Goal: Communication & Community: Answer question/provide support

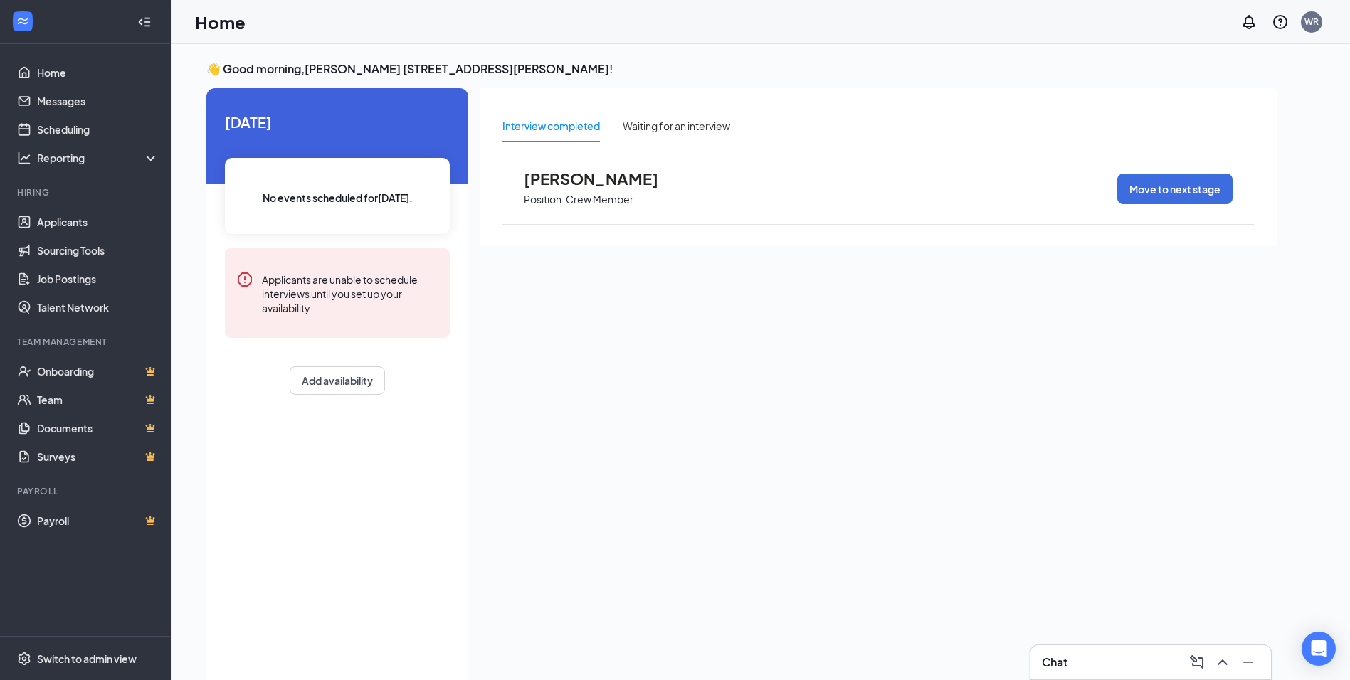
click at [1105, 660] on div "Chat" at bounding box center [1151, 662] width 218 height 23
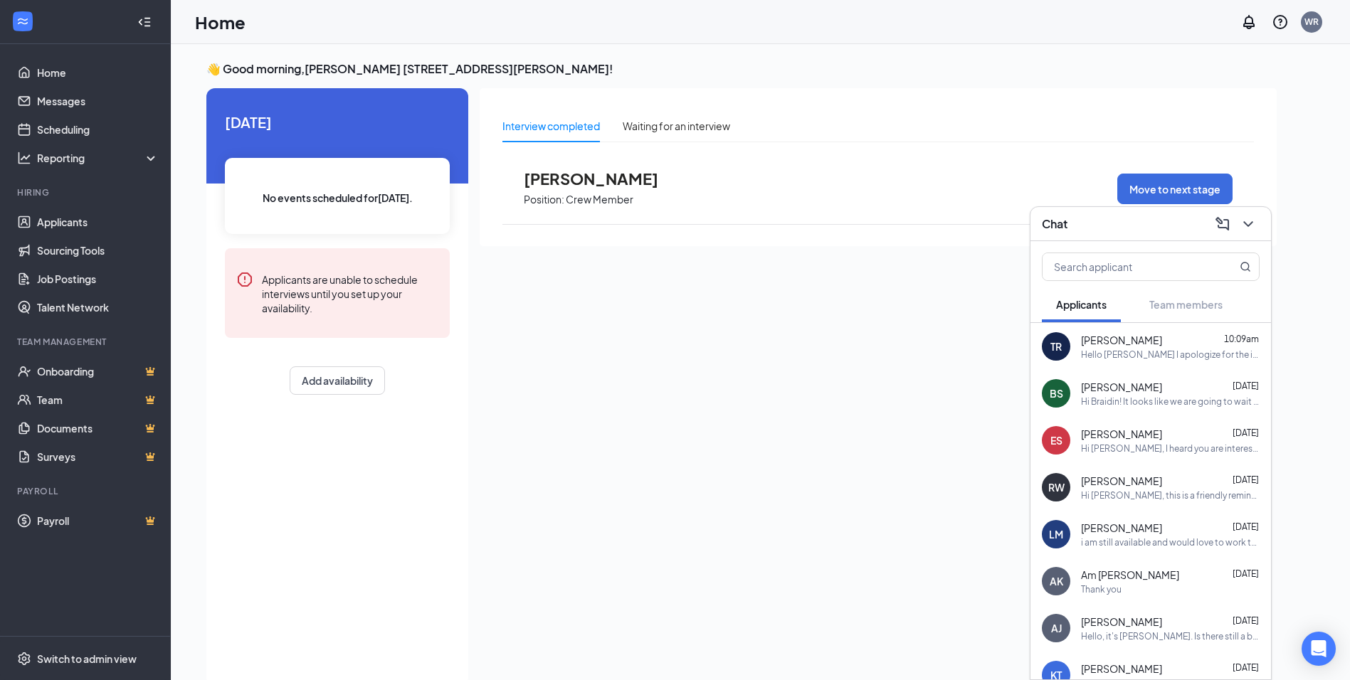
click at [1099, 350] on div "Hello Thomas I apologize for the inconvenience I will message you with more inf…" at bounding box center [1170, 355] width 179 height 12
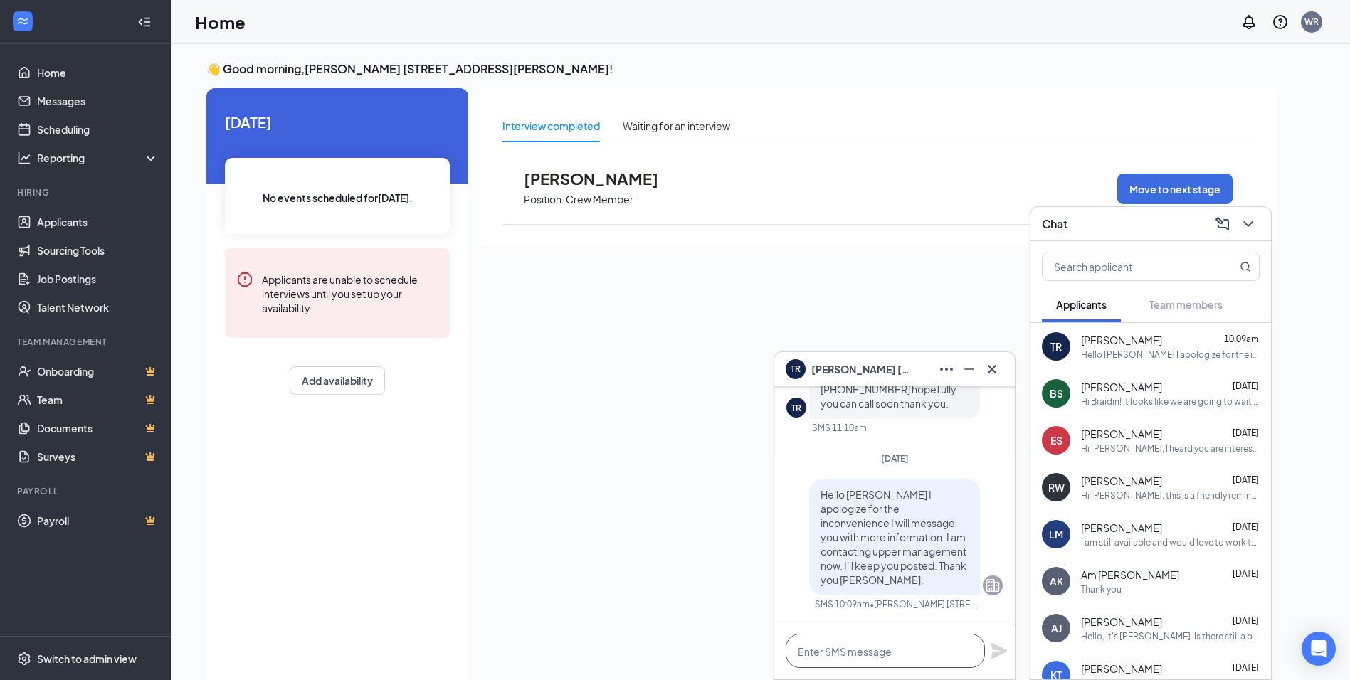
click at [884, 644] on textarea at bounding box center [885, 651] width 199 height 34
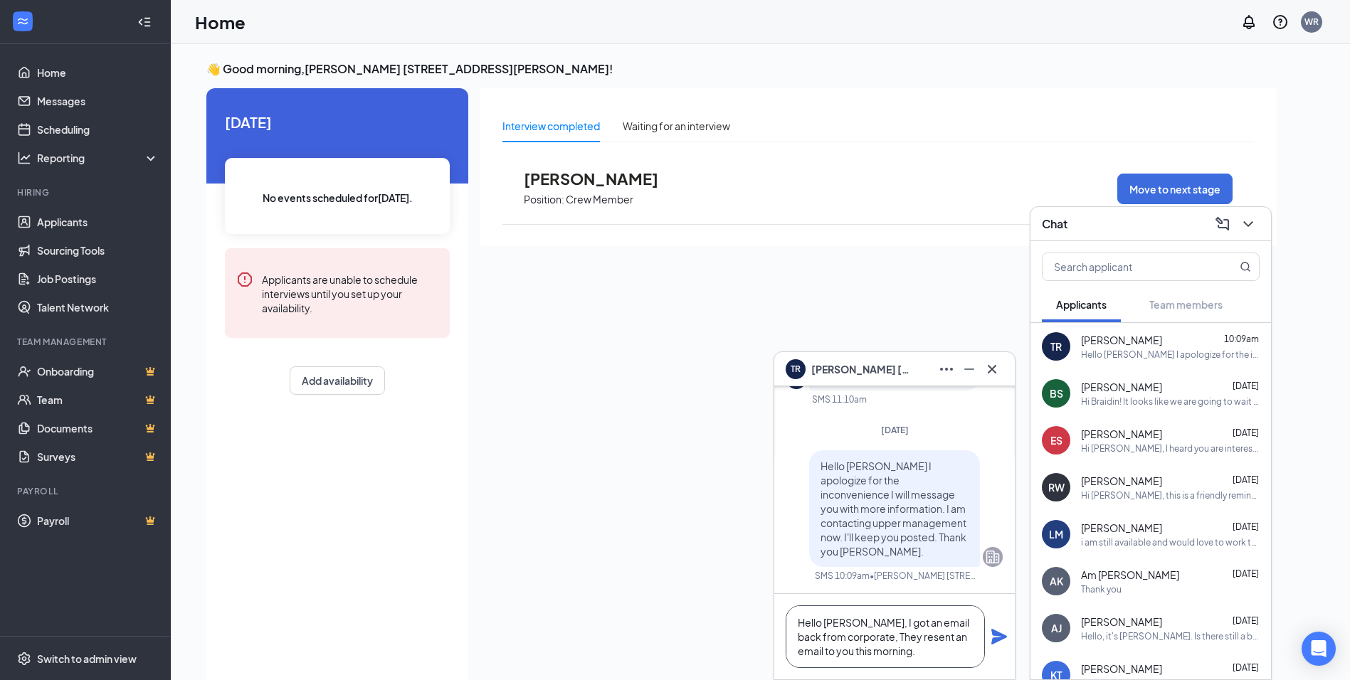
type textarea "Hello Thomas, I got an email back from corporate, They resent an email to you t…"
click at [997, 638] on icon "Plane" at bounding box center [999, 637] width 16 height 16
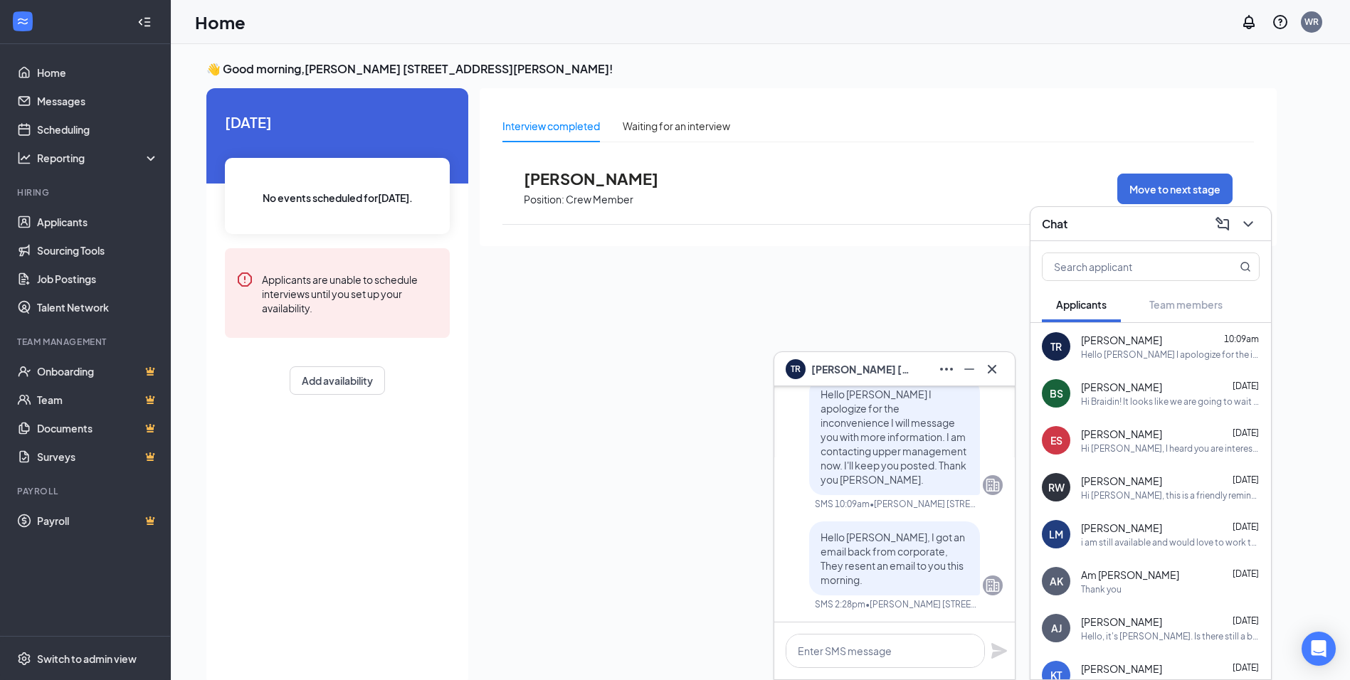
scroll to position [0, 0]
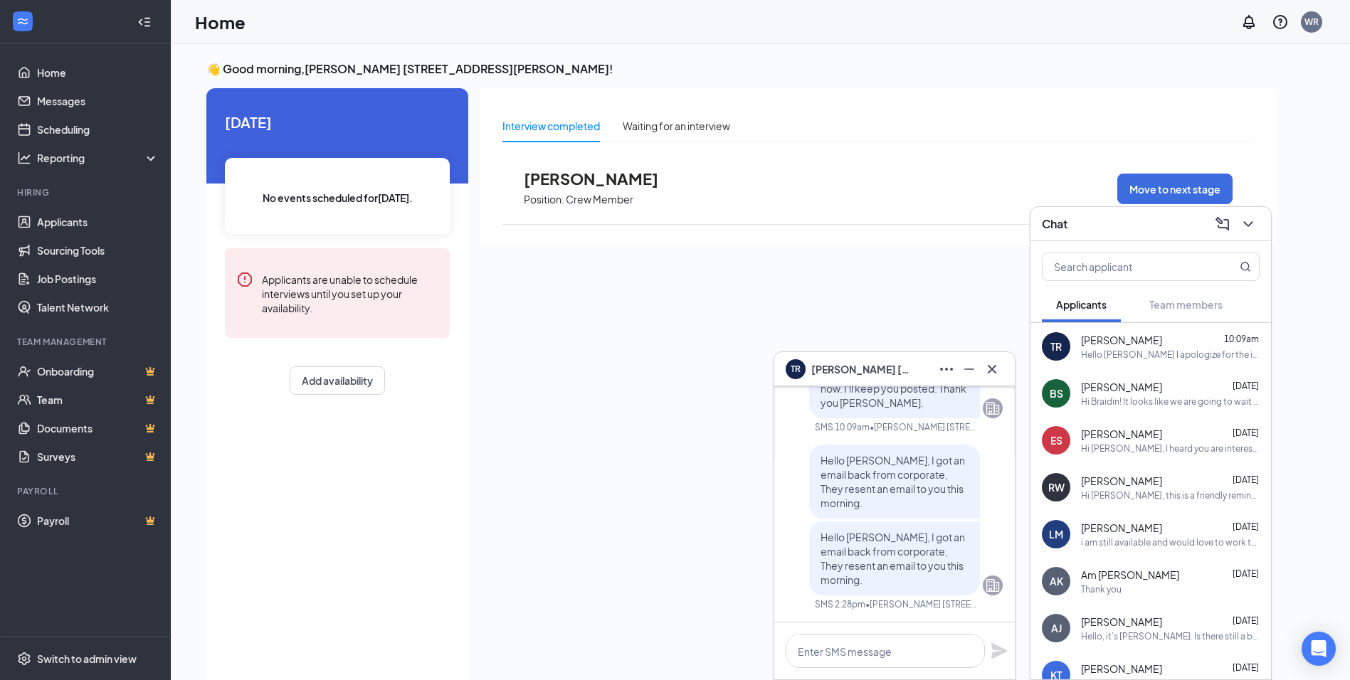
click at [1158, 400] on div "Hi Braidin! It looks like we are going to wait until you turn 18 to finish your…" at bounding box center [1170, 402] width 179 height 12
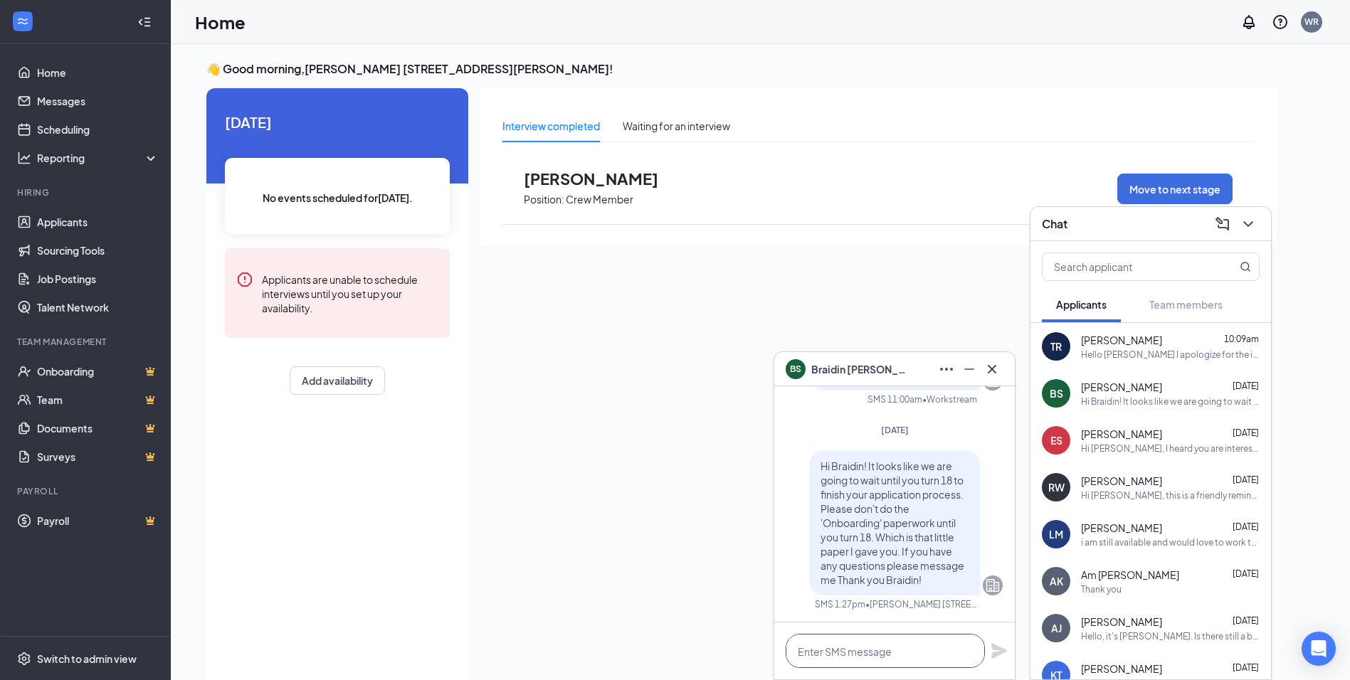
click at [819, 648] on textarea at bounding box center [885, 651] width 199 height 34
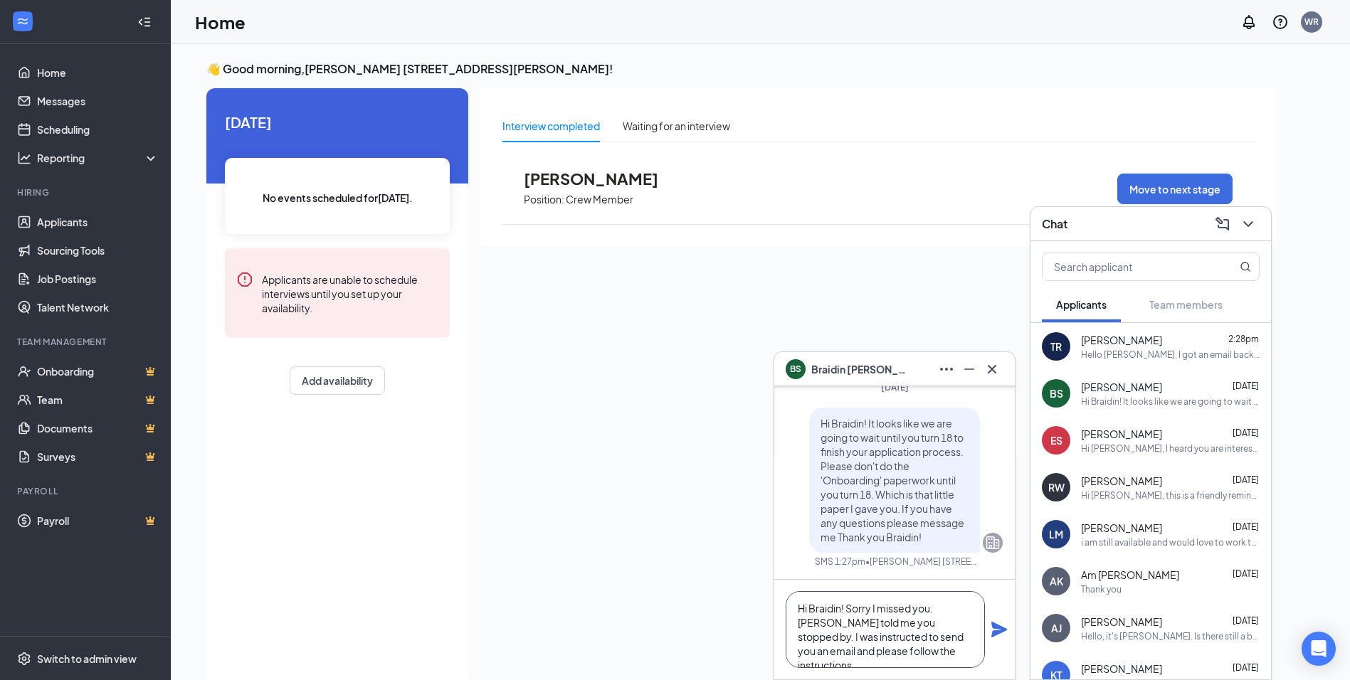
type textarea "Hi Braidin! Sorry I missed you. Amber told me you stopped by. I was instructed …"
click at [951, 657] on textarea "Hi Braidin! Sorry I missed you. Amber told me you stopped by. I was instructed …" at bounding box center [885, 629] width 199 height 77
paste textarea "http://www.bapanetwork.com/newhire"
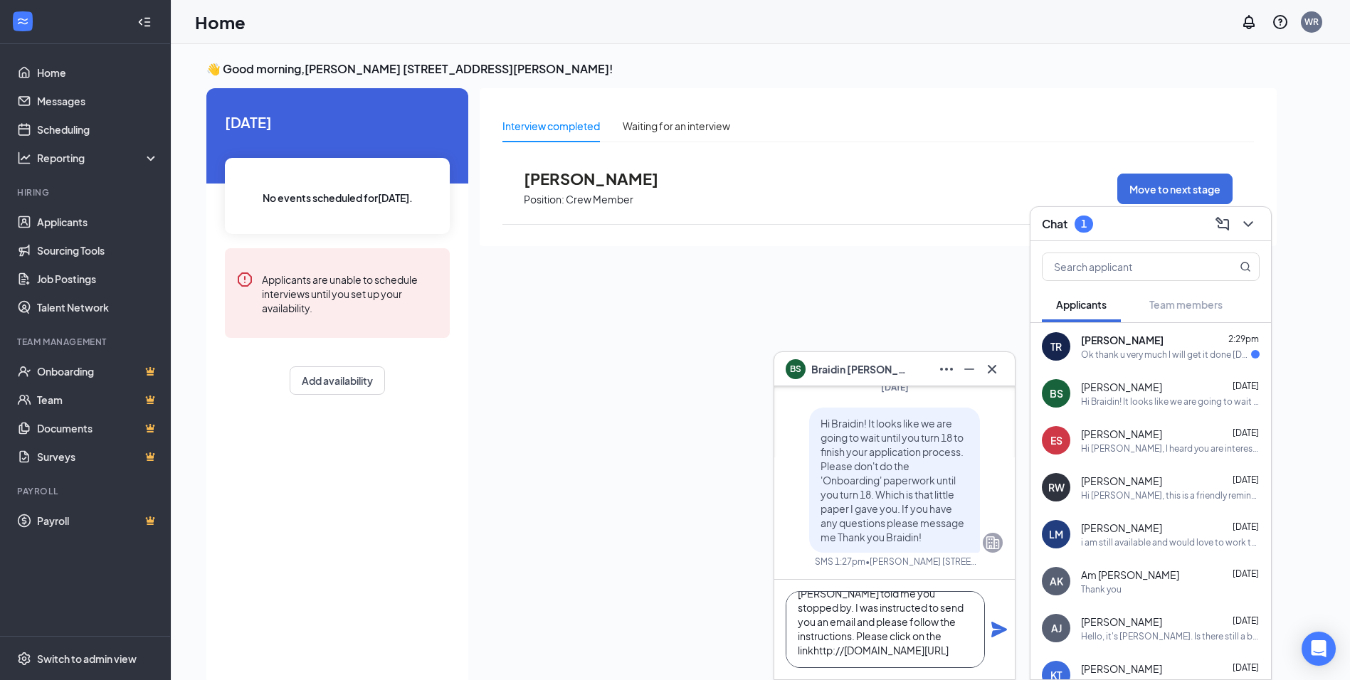
click at [813, 636] on textarea "Hi Braidin! Sorry I missed you. Amber told me you stopped by. I was instructed …" at bounding box center [885, 629] width 199 height 77
type textarea "Hi Braidin! Sorry I missed you. [PERSON_NAME] told me you stopped by. I was ins…"
click at [998, 625] on icon "Plane" at bounding box center [999, 630] width 16 height 16
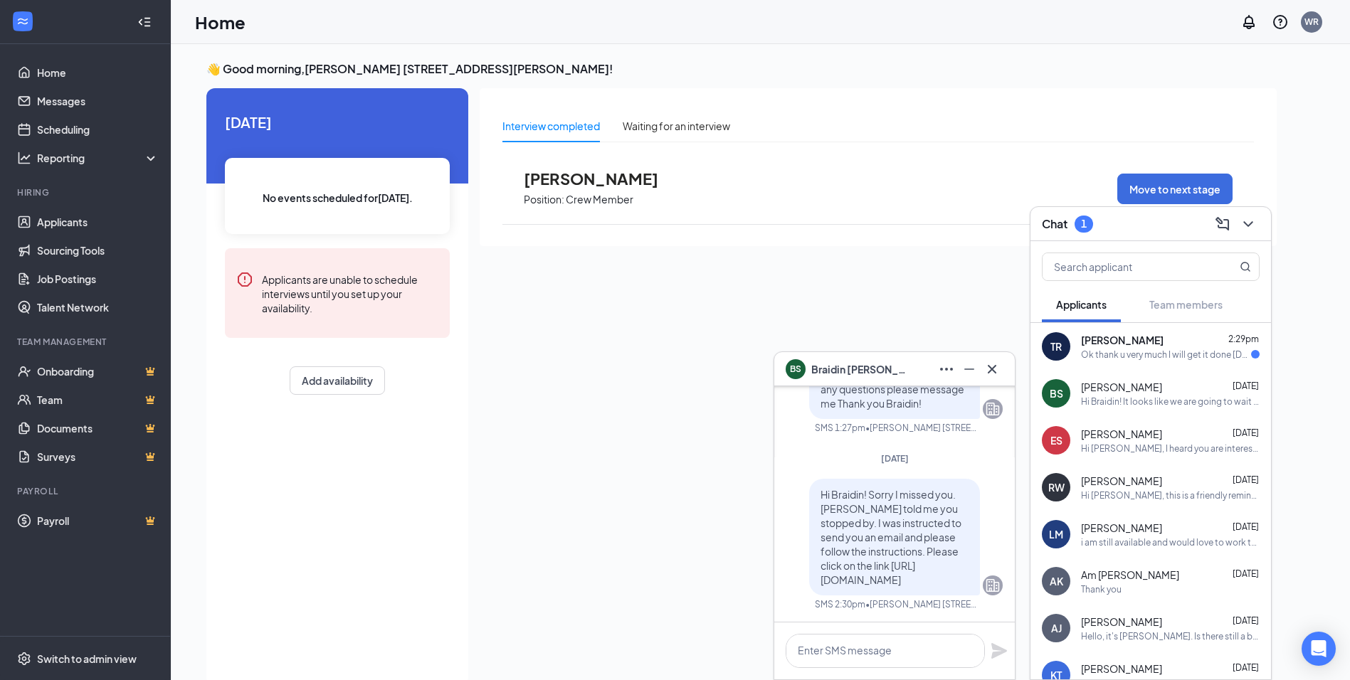
scroll to position [0, 0]
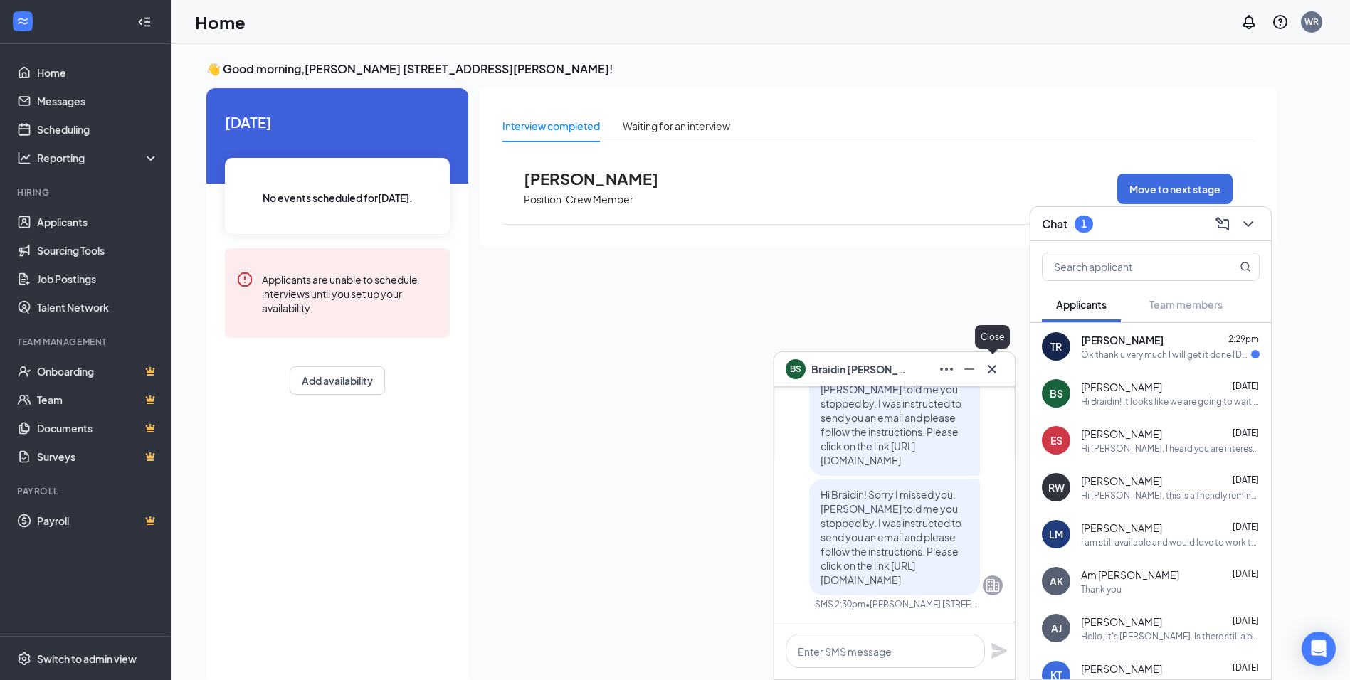
click at [995, 366] on icon "Cross" at bounding box center [992, 368] width 9 height 9
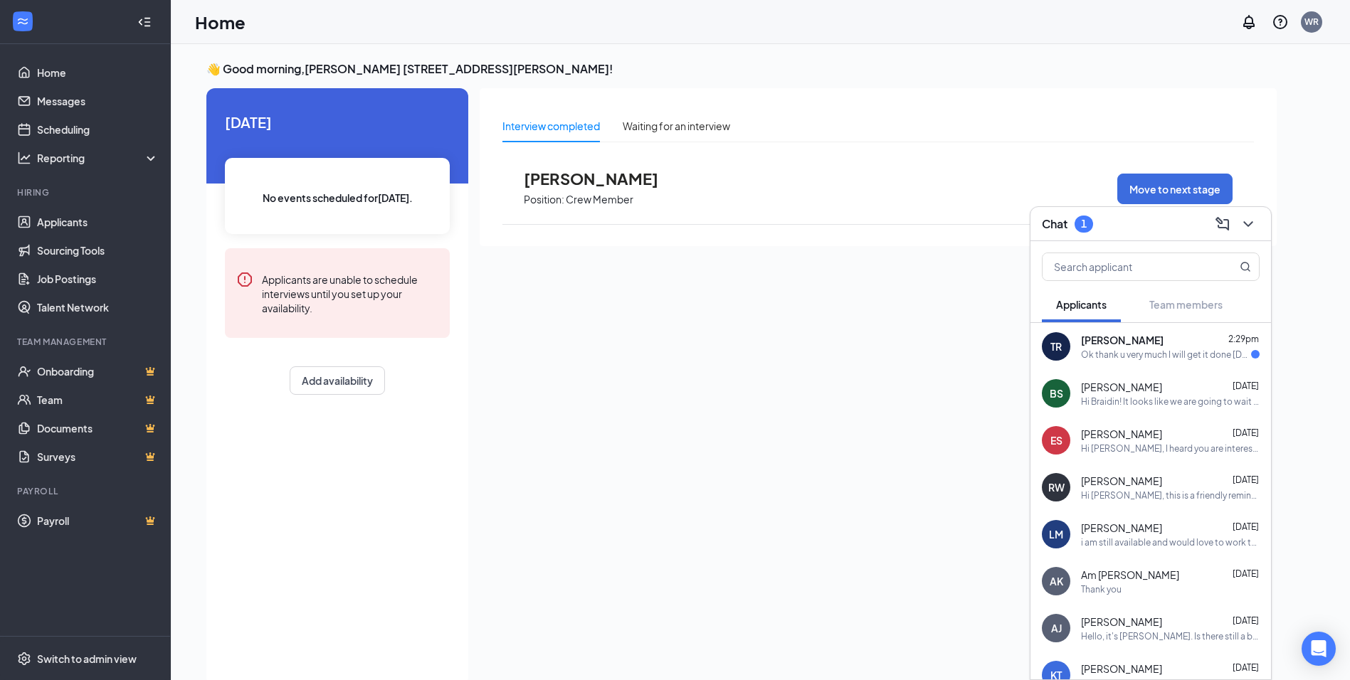
click at [1152, 349] on div "Ok thank u very much I will get it done today" at bounding box center [1166, 355] width 170 height 12
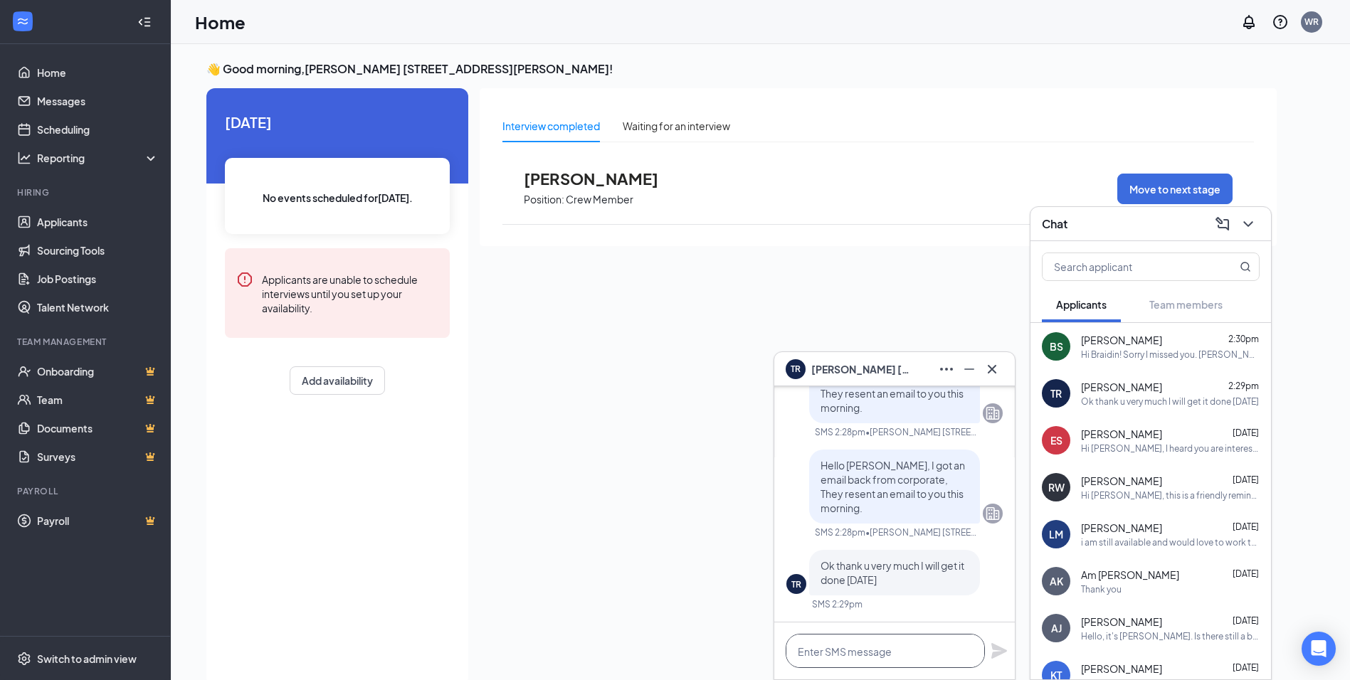
click at [861, 648] on textarea at bounding box center [885, 651] width 199 height 34
type textarea "Awesome! Thank you [PERSON_NAME]"
click at [1004, 649] on icon "Plane" at bounding box center [998, 651] width 17 height 17
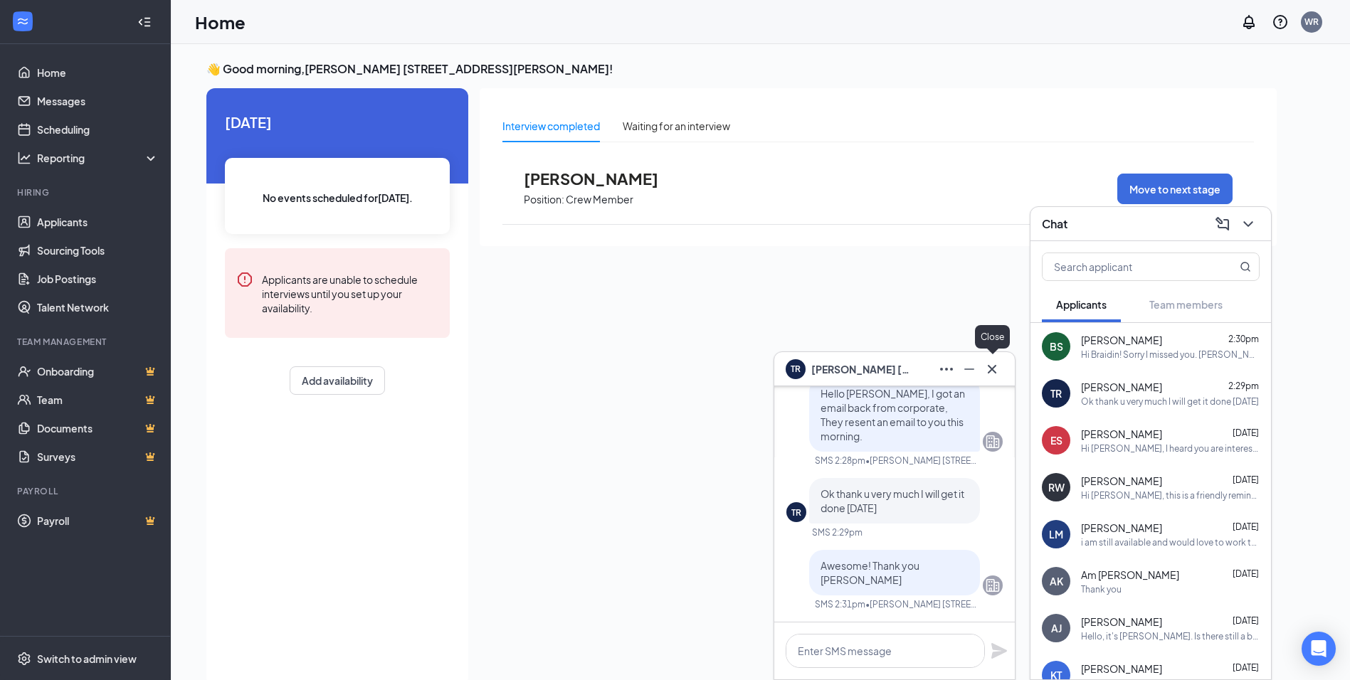
click at [1000, 368] on button at bounding box center [991, 369] width 23 height 23
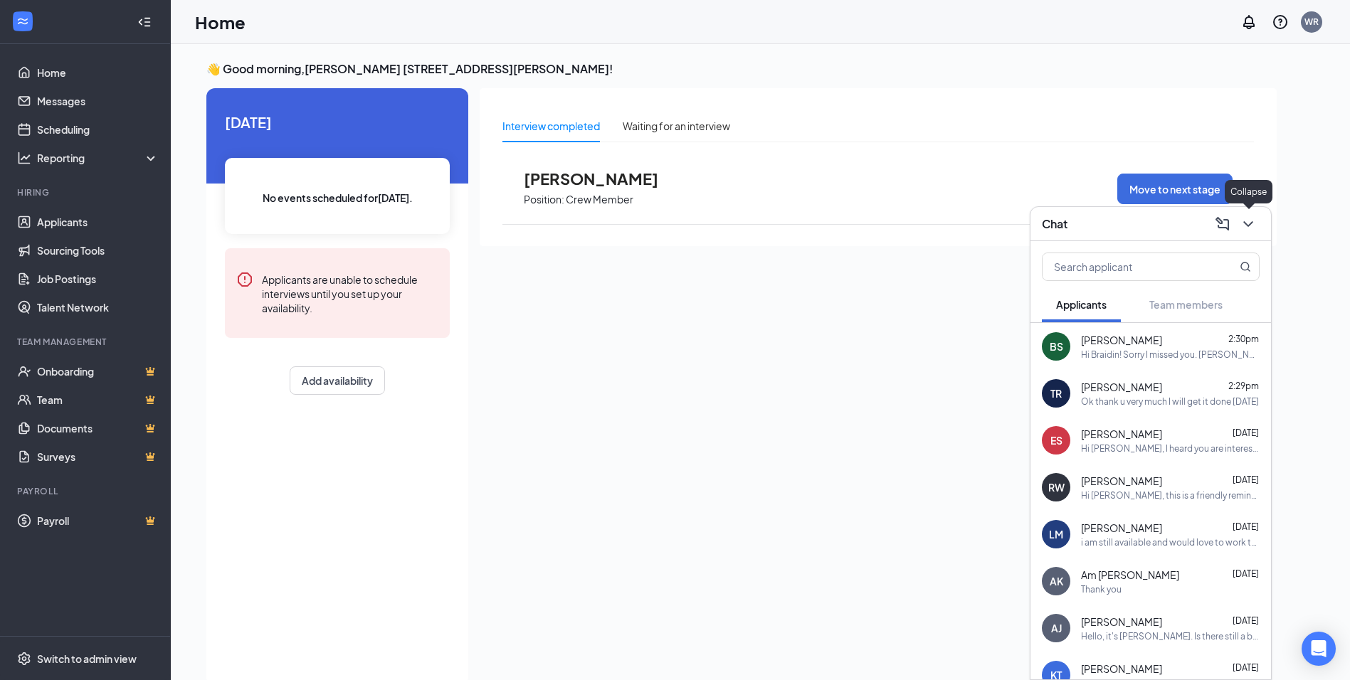
click at [1244, 223] on icon "ChevronDown" at bounding box center [1247, 224] width 9 height 6
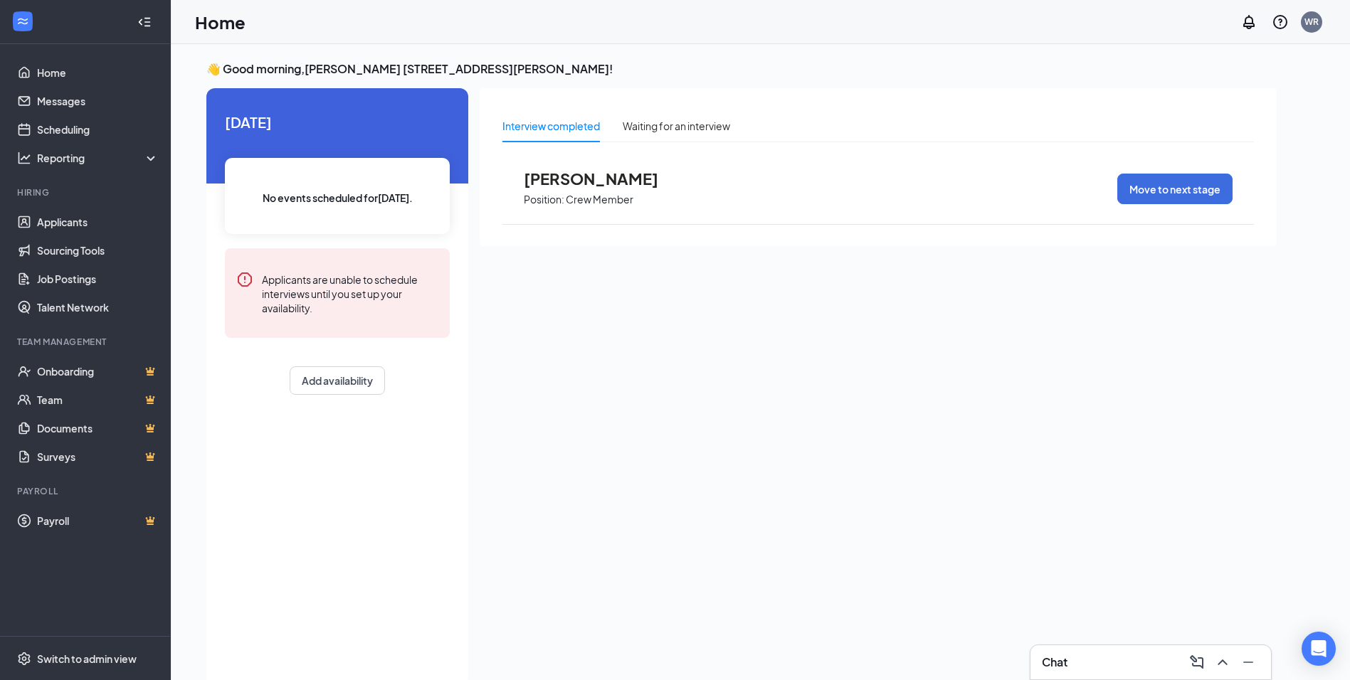
click at [1078, 667] on div "Chat" at bounding box center [1151, 662] width 218 height 23
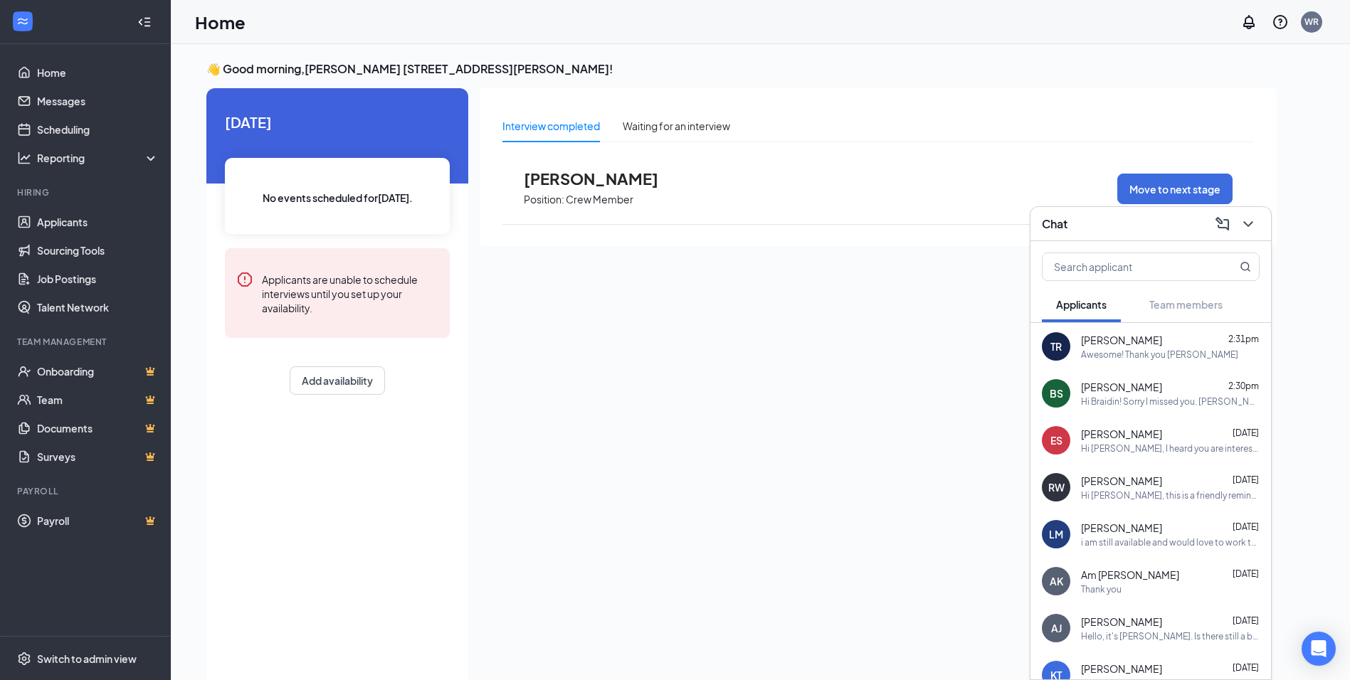
click at [1150, 396] on div "Hi Braidin! Sorry I missed you. [PERSON_NAME] told me you stopped by. I was ins…" at bounding box center [1170, 402] width 179 height 12
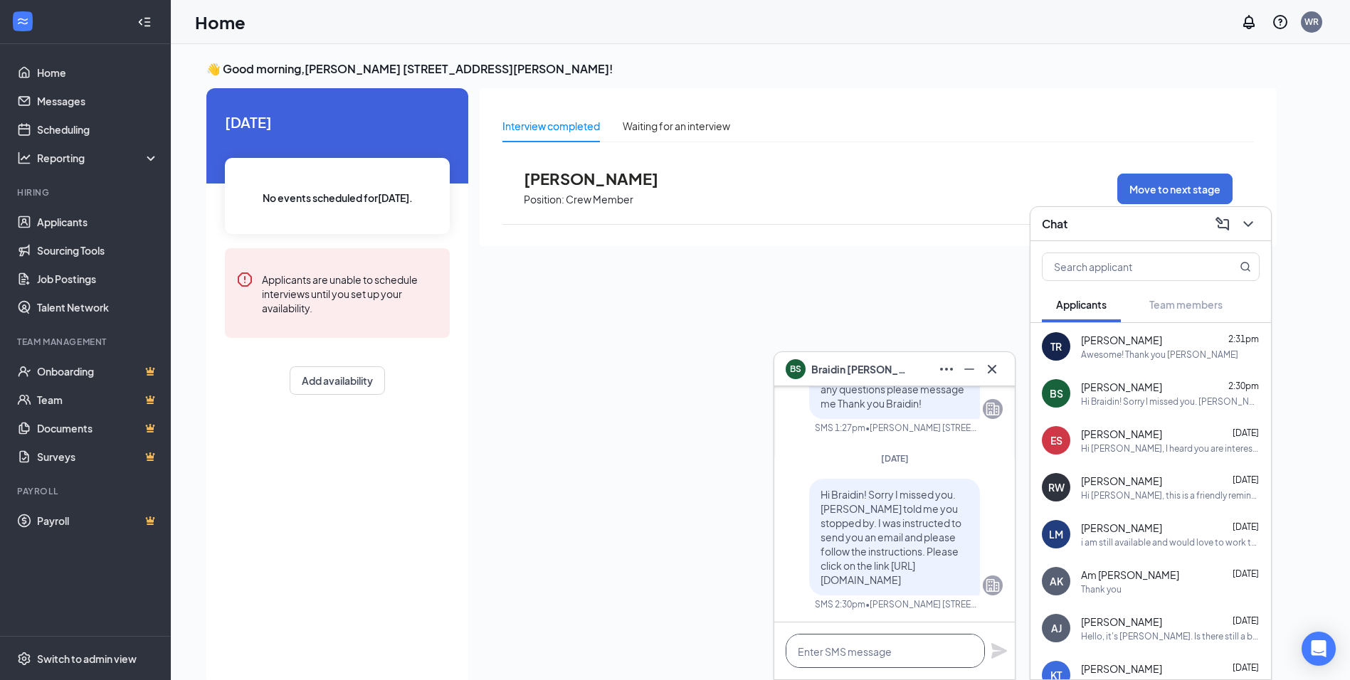
paste textarea "[DOMAIN_NAME][URL]"
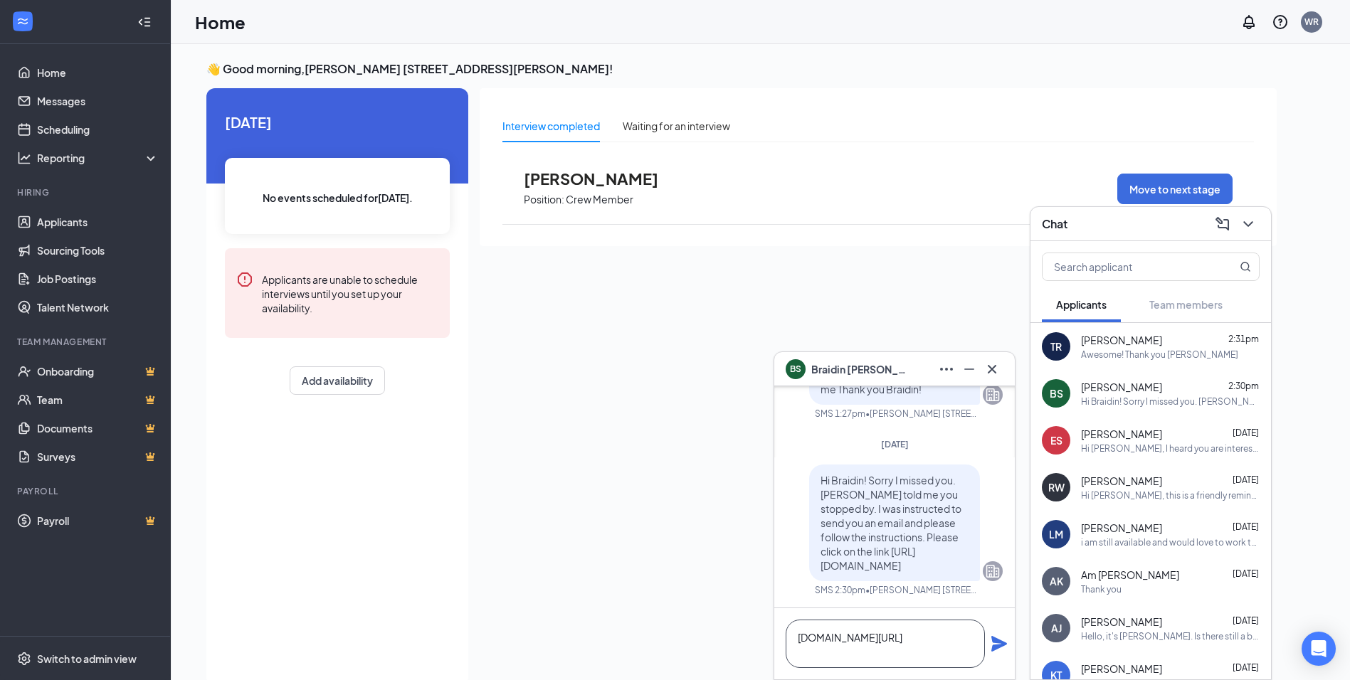
type textarea "[DOMAIN_NAME][URL]"
click at [1000, 648] on icon "Plane" at bounding box center [998, 643] width 17 height 17
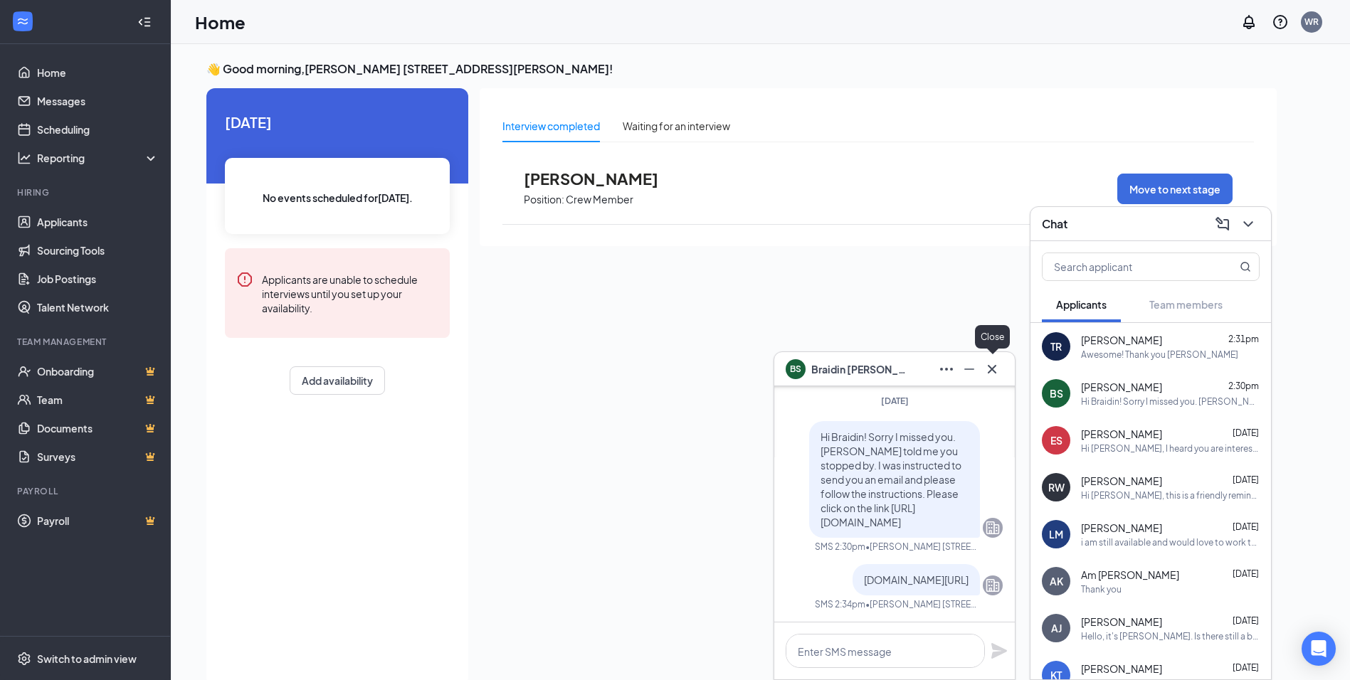
click at [989, 365] on icon "Cross" at bounding box center [991, 369] width 17 height 17
